Goal: Task Accomplishment & Management: Manage account settings

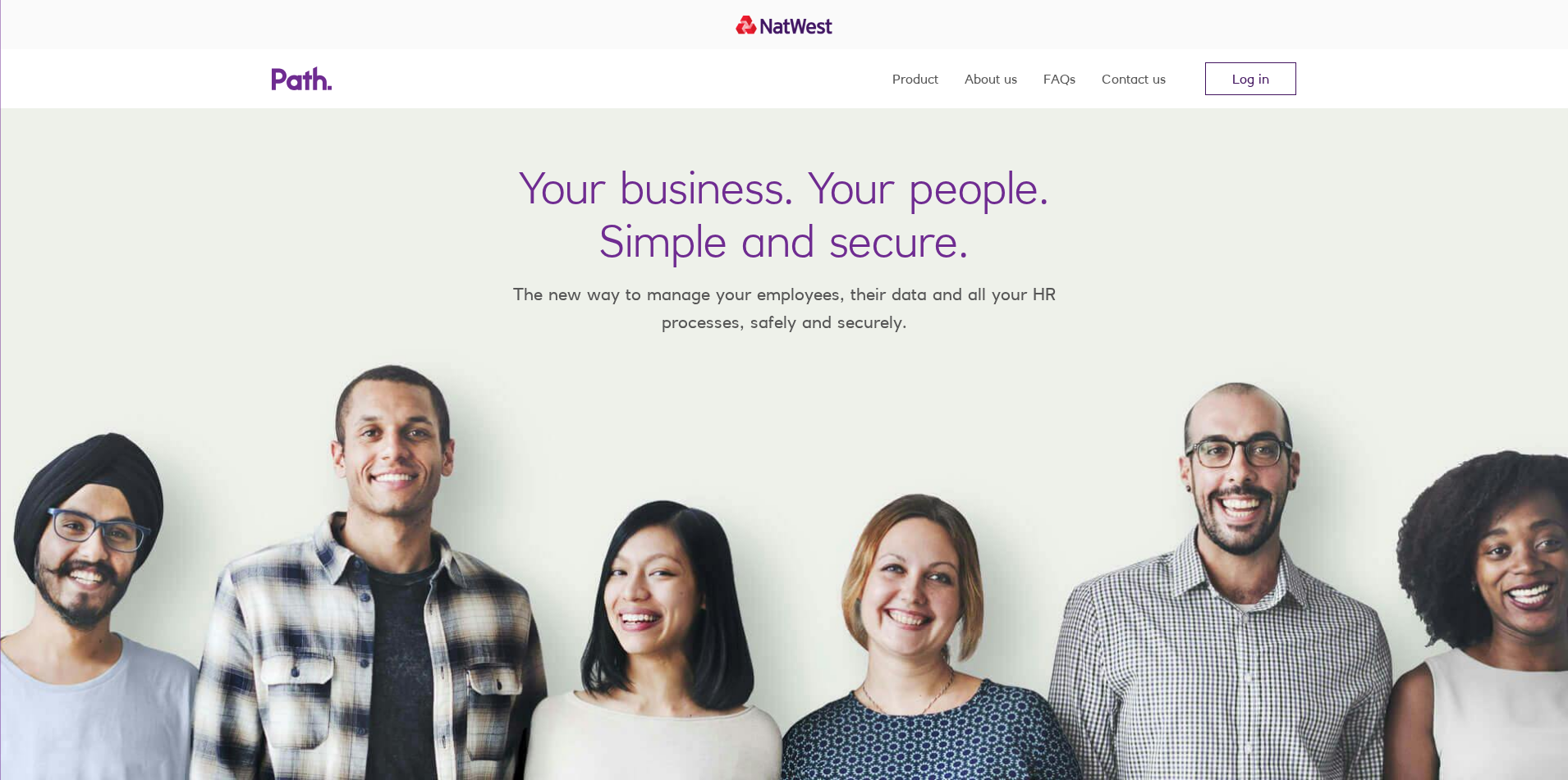
click at [1229, 76] on link "Log in" at bounding box center [1250, 79] width 91 height 33
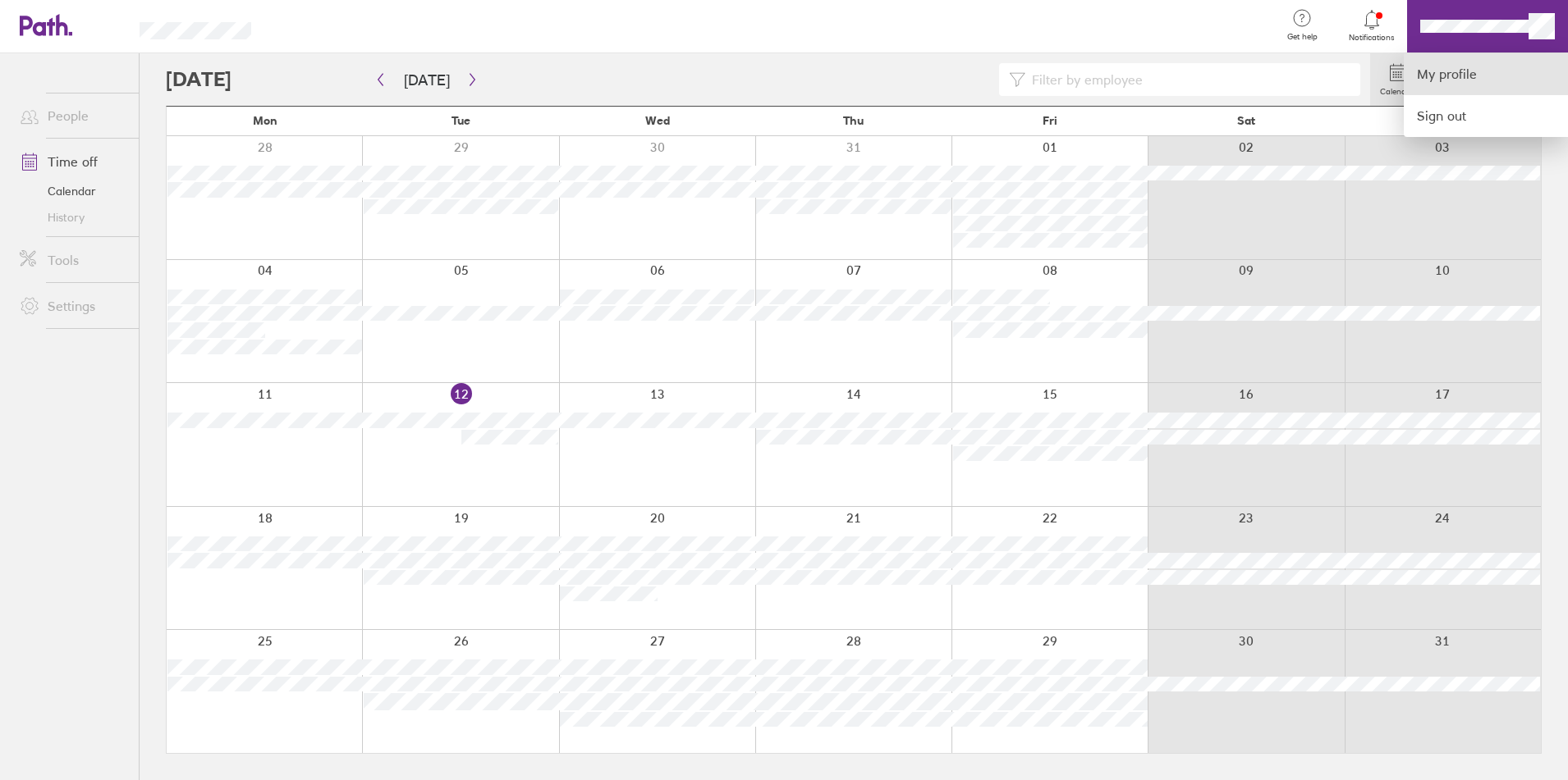
click at [1445, 75] on link "My profile" at bounding box center [1485, 74] width 164 height 42
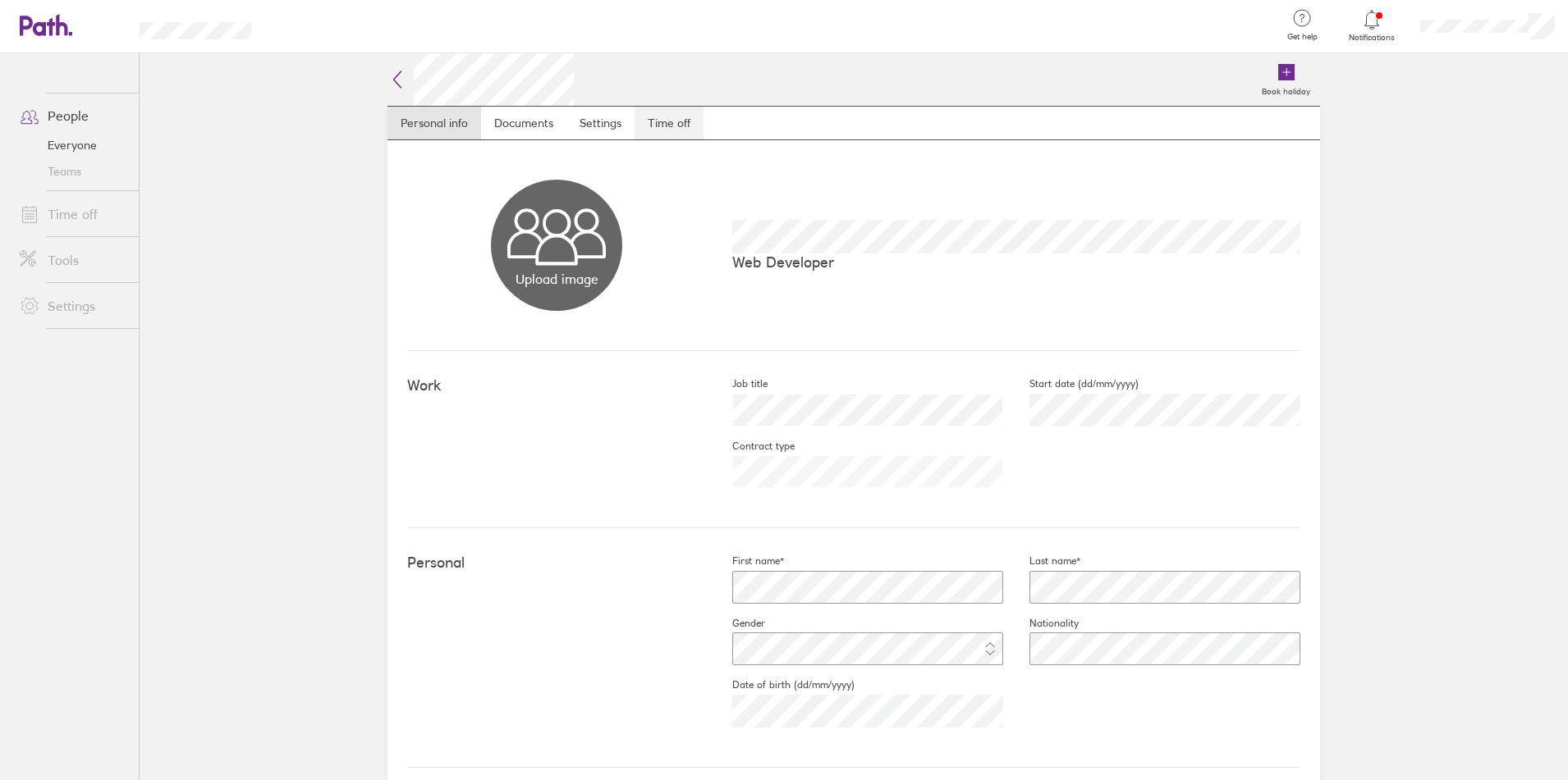
click at [688, 113] on link "Time off" at bounding box center [669, 123] width 69 height 33
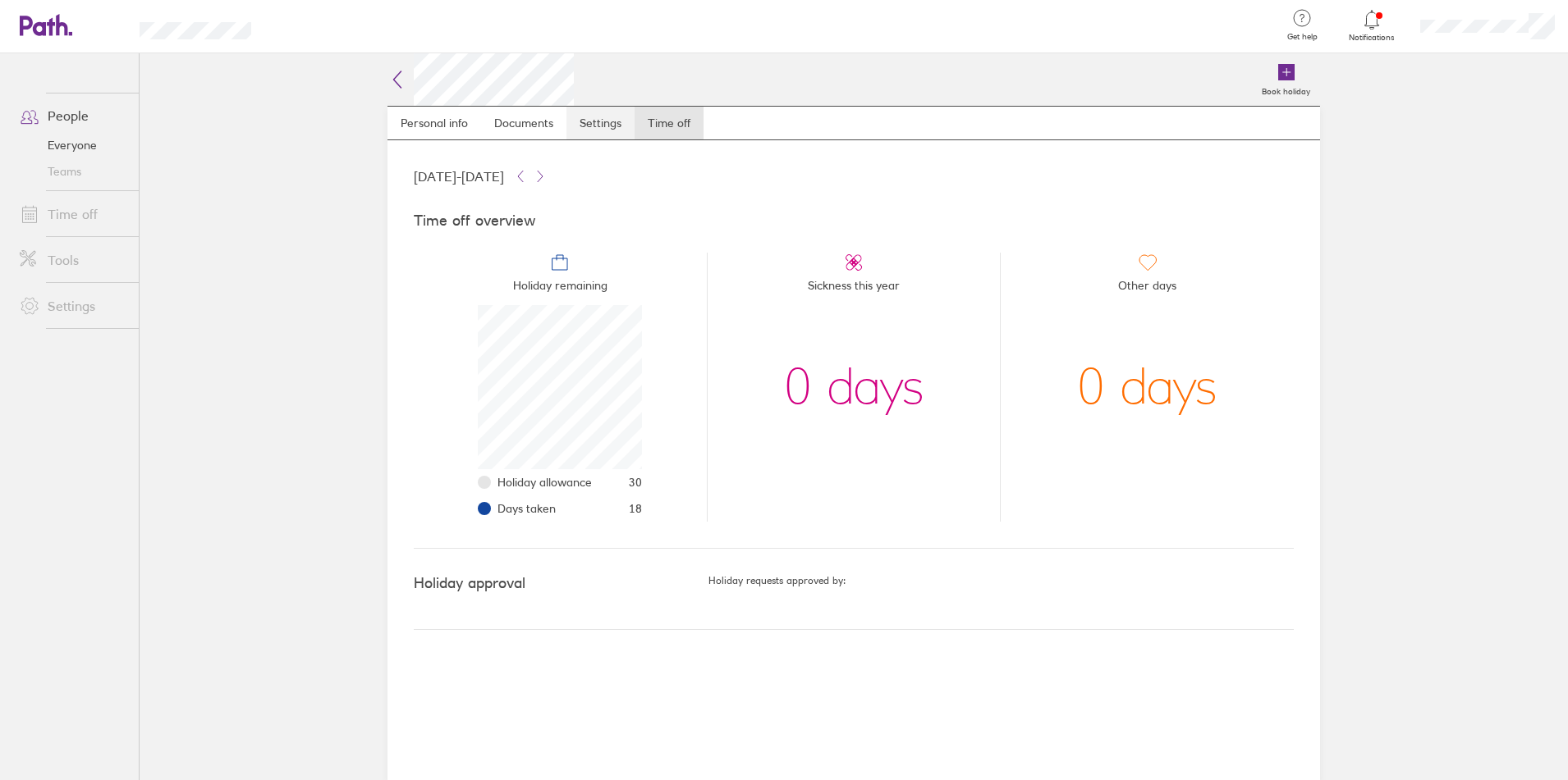
scroll to position [164, 164]
click at [326, 385] on main "Book holiday Personal info Documents Settings Time off 01 Jan 2025 - 31 Dec 202…" at bounding box center [854, 417] width 1428 height 727
